Goal: Task Accomplishment & Management: Use online tool/utility

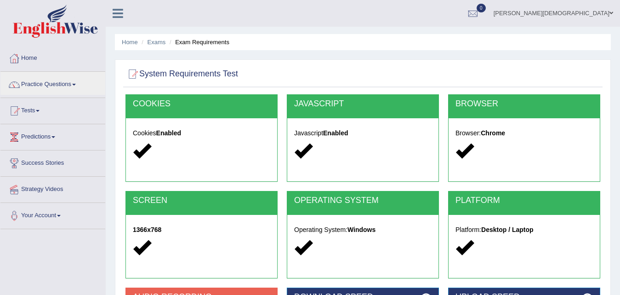
click at [379, 82] on div at bounding box center [363, 74] width 475 height 19
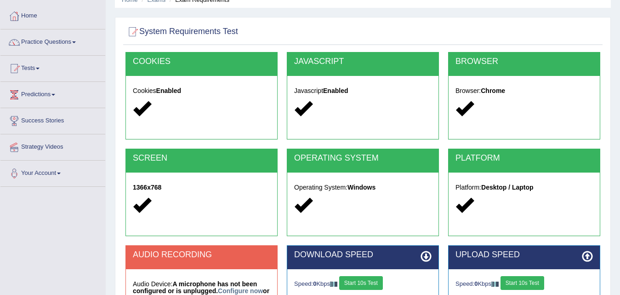
scroll to position [80, 0]
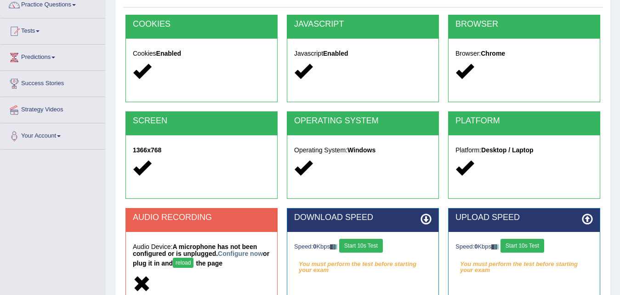
click at [235, 248] on strong "A microphone has not been configured or is unplugged. Configure now or plug it …" at bounding box center [201, 255] width 137 height 24
click at [233, 252] on link "Configure now" at bounding box center [240, 253] width 45 height 7
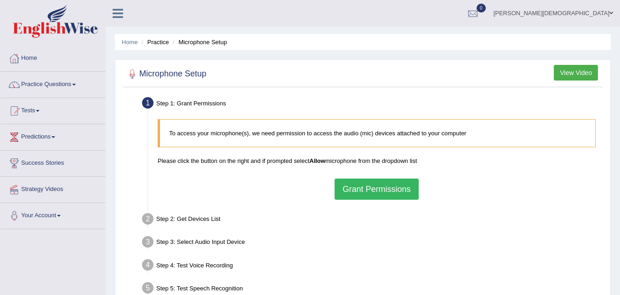
click at [349, 187] on button "Grant Permissions" at bounding box center [377, 188] width 84 height 21
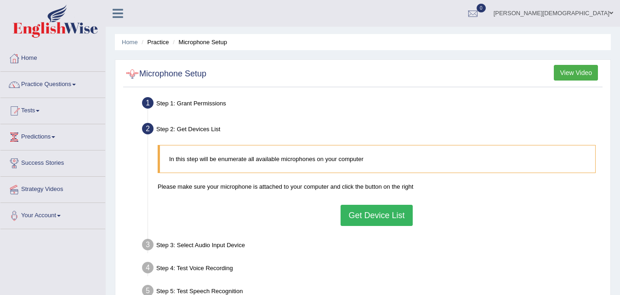
click at [370, 217] on button "Get Device List" at bounding box center [377, 215] width 72 height 21
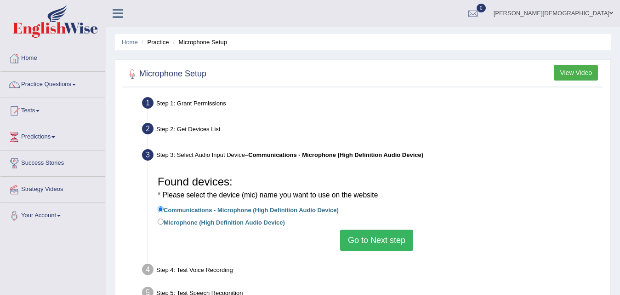
click at [368, 245] on button "Go to Next step" at bounding box center [376, 239] width 73 height 21
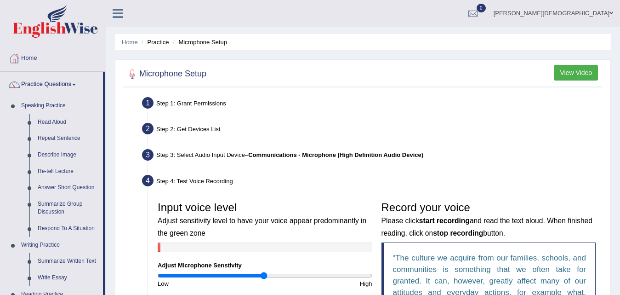
click at [535, 141] on ul "Step 1: Grant Permissions To access your microphone(s), we need permission to a…" at bounding box center [363, 269] width 475 height 351
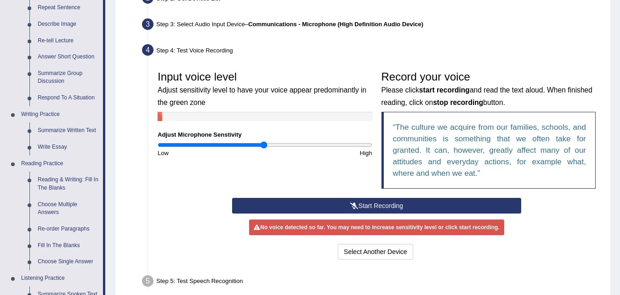
scroll to position [134, 0]
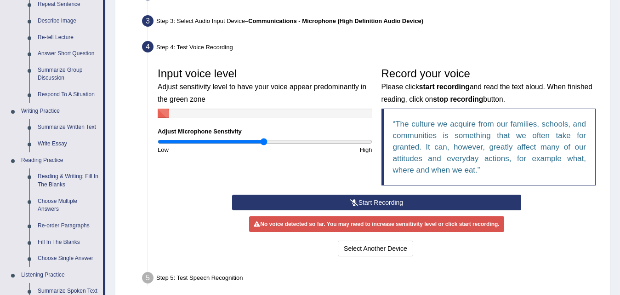
click at [350, 195] on button "Start Recording" at bounding box center [376, 202] width 289 height 16
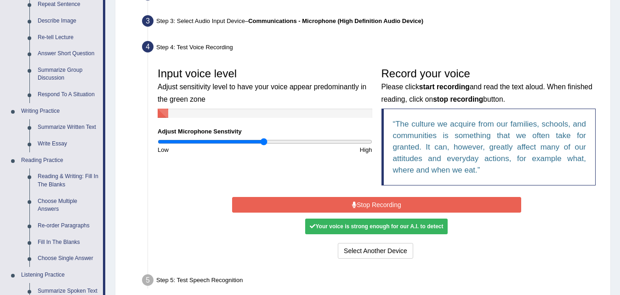
click at [350, 195] on div "Start Recording Stop Recording Note: Please listen to the recording till the en…" at bounding box center [377, 227] width 298 height 66
click at [351, 200] on button "Stop Recording" at bounding box center [376, 205] width 289 height 16
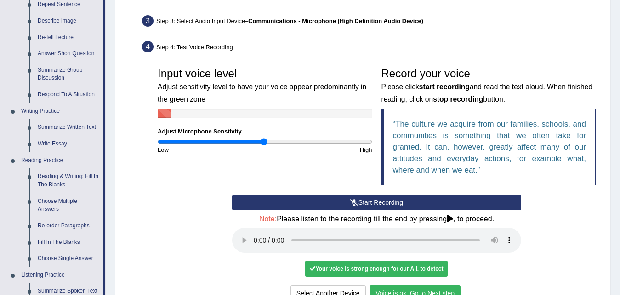
click at [442, 288] on button "Voice is ok. Go to Next step" at bounding box center [415, 293] width 91 height 16
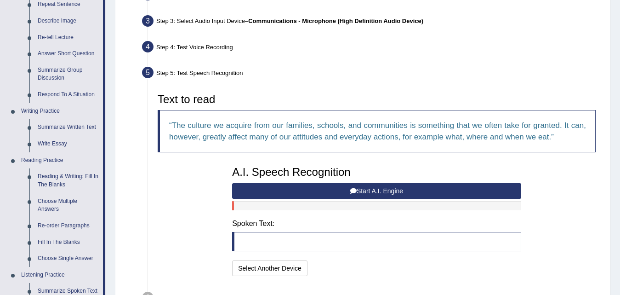
click at [384, 191] on button "Start A.I. Engine" at bounding box center [376, 191] width 289 height 16
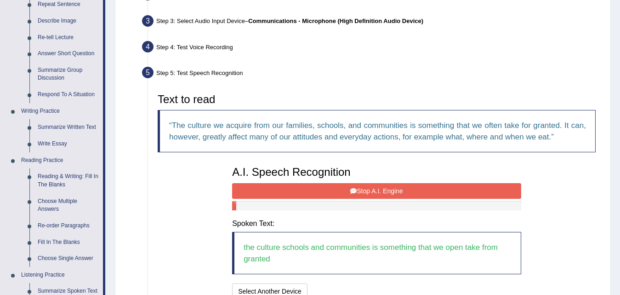
click at [342, 189] on button "Stop A.I. Engine" at bounding box center [376, 191] width 289 height 16
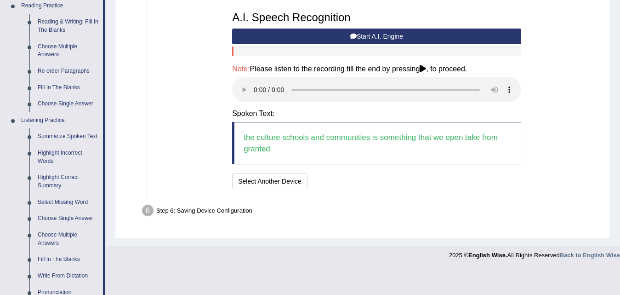
scroll to position [299, 0]
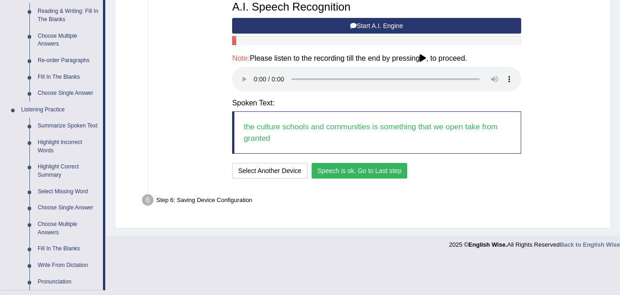
click at [342, 170] on button "Speech is ok. Go to Last step" at bounding box center [360, 171] width 96 height 16
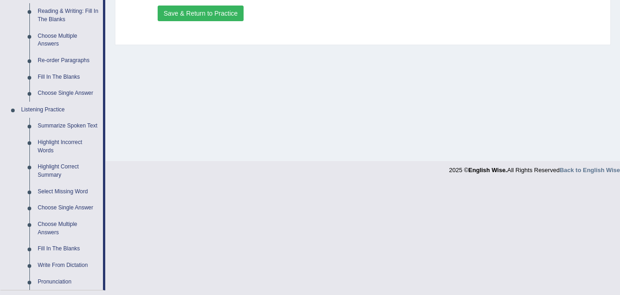
click at [194, 8] on button "Save & Return to Practice" at bounding box center [201, 14] width 86 height 16
click at [210, 13] on button "Save & Return to Practice" at bounding box center [201, 14] width 86 height 16
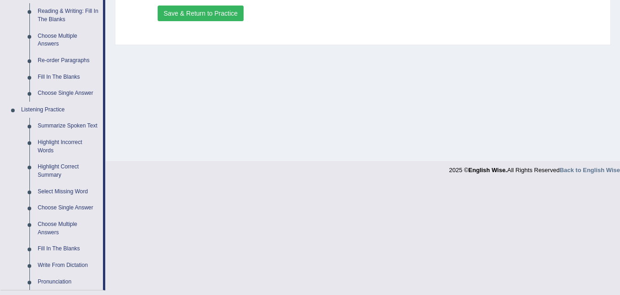
click at [174, 15] on button "Save & Return to Practice" at bounding box center [201, 14] width 86 height 16
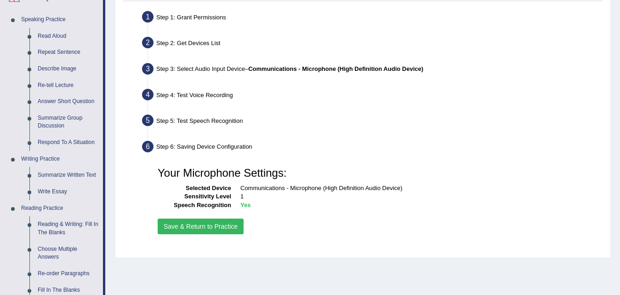
scroll to position [88, 0]
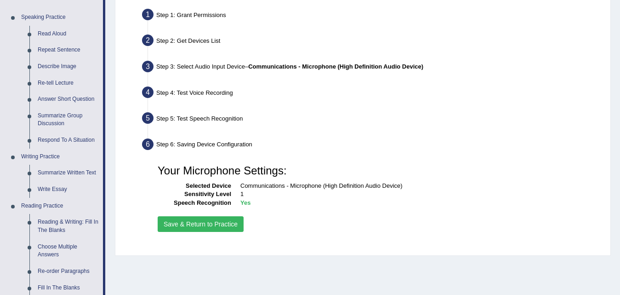
click at [244, 200] on b "Yes" at bounding box center [245, 202] width 10 height 7
click at [245, 207] on div "Your Microphone Settings: Selected Device Communications - Microphone (High Def…" at bounding box center [376, 196] width 447 height 83
click at [249, 199] on b "Yes" at bounding box center [245, 202] width 10 height 7
click at [205, 217] on button "Save & Return to Practice" at bounding box center [201, 224] width 86 height 16
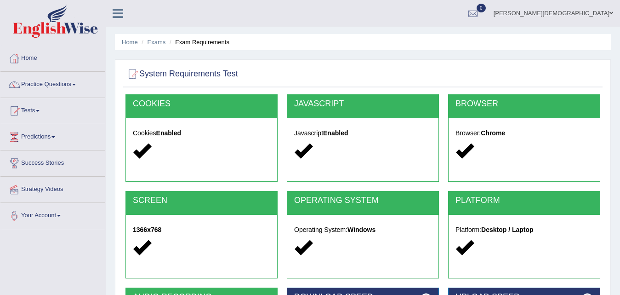
scroll to position [64, 0]
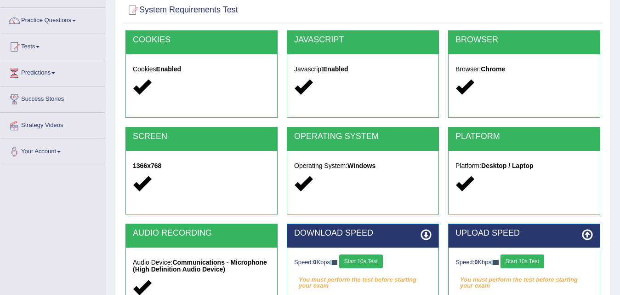
click at [358, 259] on button "Start 10s Test" at bounding box center [361, 261] width 44 height 14
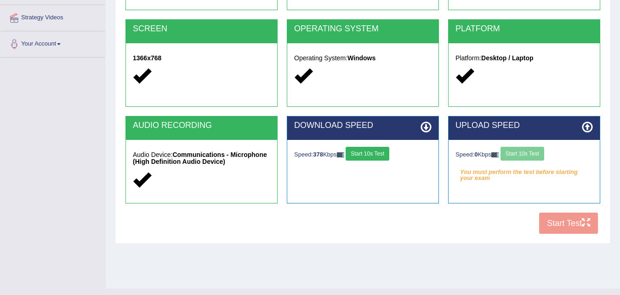
scroll to position [173, 0]
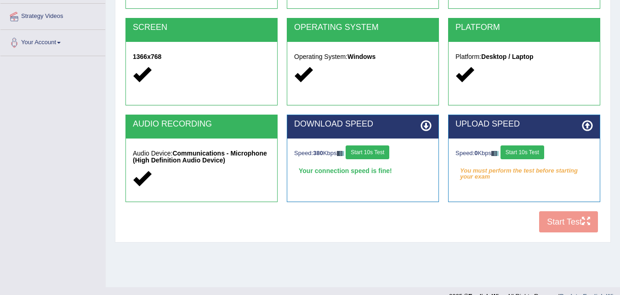
click at [530, 145] on button "Start 10s Test" at bounding box center [523, 152] width 44 height 14
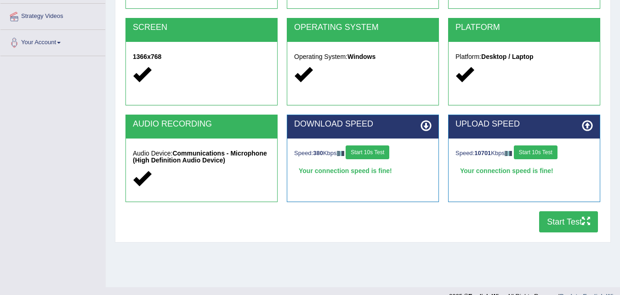
click at [557, 220] on button "Start Test" at bounding box center [568, 221] width 59 height 21
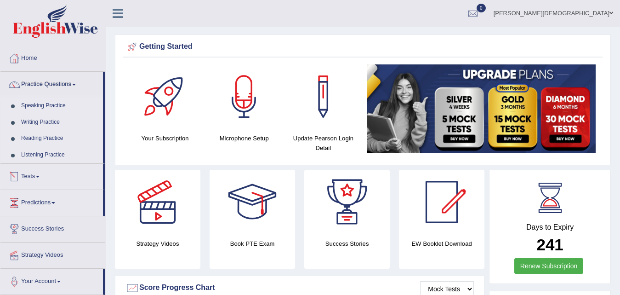
click at [36, 167] on link "Tests" at bounding box center [51, 175] width 103 height 23
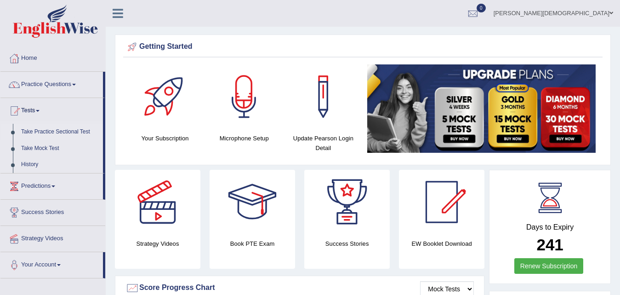
click at [36, 127] on link "Take Practice Sectional Test" at bounding box center [60, 132] width 86 height 17
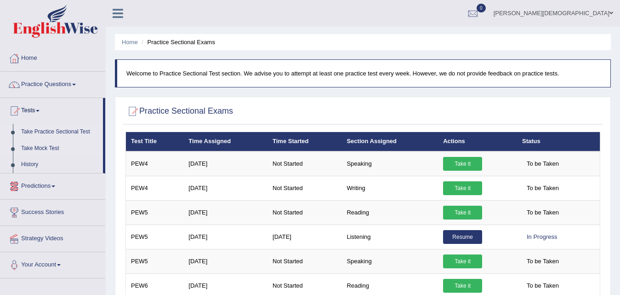
click at [52, 143] on link "Take Mock Test" at bounding box center [60, 148] width 86 height 17
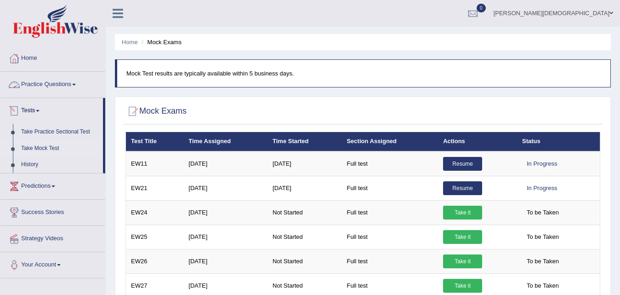
click at [68, 80] on link "Practice Questions" at bounding box center [52, 83] width 105 height 23
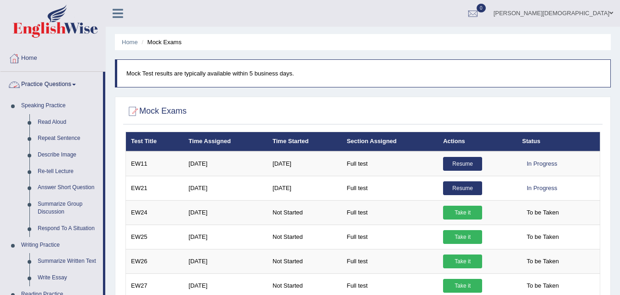
click at [70, 84] on link "Practice Questions" at bounding box center [51, 83] width 103 height 23
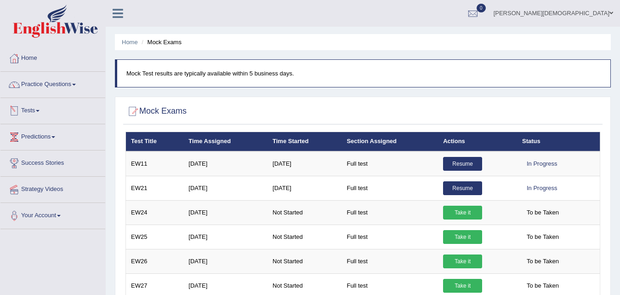
click at [45, 109] on link "Tests" at bounding box center [52, 109] width 105 height 23
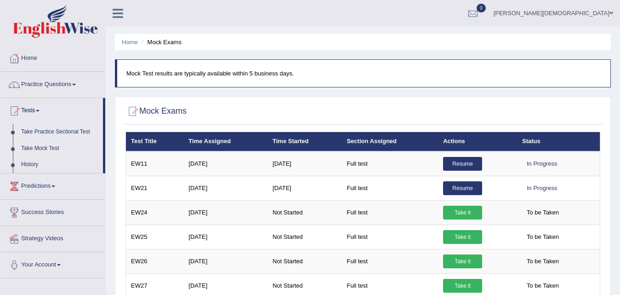
click at [56, 129] on link "Take Practice Sectional Test" at bounding box center [60, 132] width 86 height 17
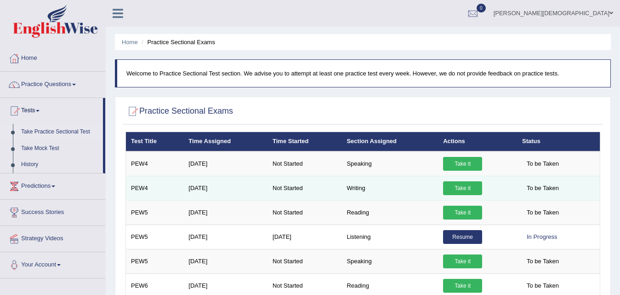
click at [463, 183] on link "Take it" at bounding box center [462, 188] width 39 height 14
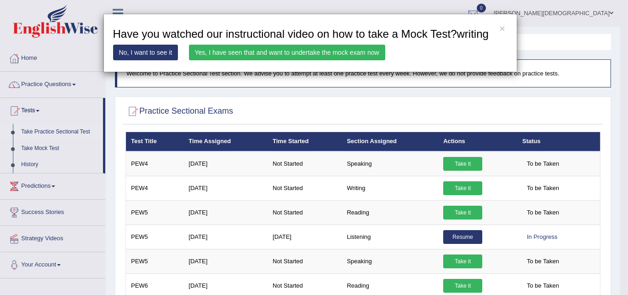
click at [298, 52] on link "Yes, I have seen that and want to undertake the mock exam now" at bounding box center [287, 53] width 196 height 16
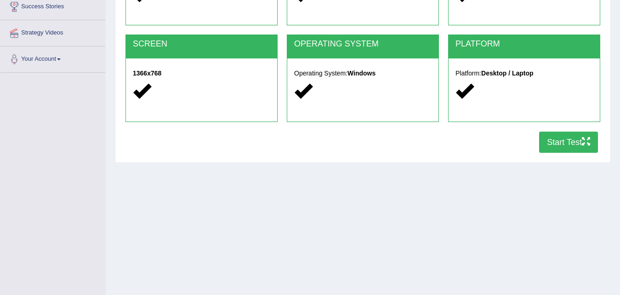
scroll to position [157, 0]
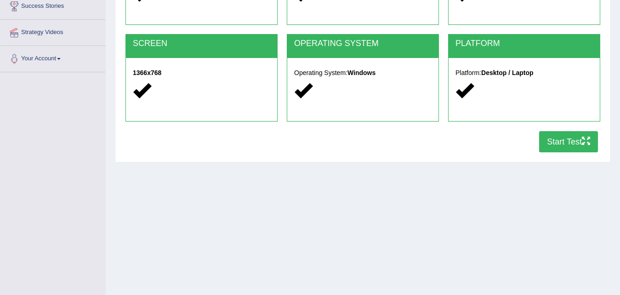
click at [575, 149] on button "Start Test" at bounding box center [568, 141] width 59 height 21
